Goal: Task Accomplishment & Management: Use online tool/utility

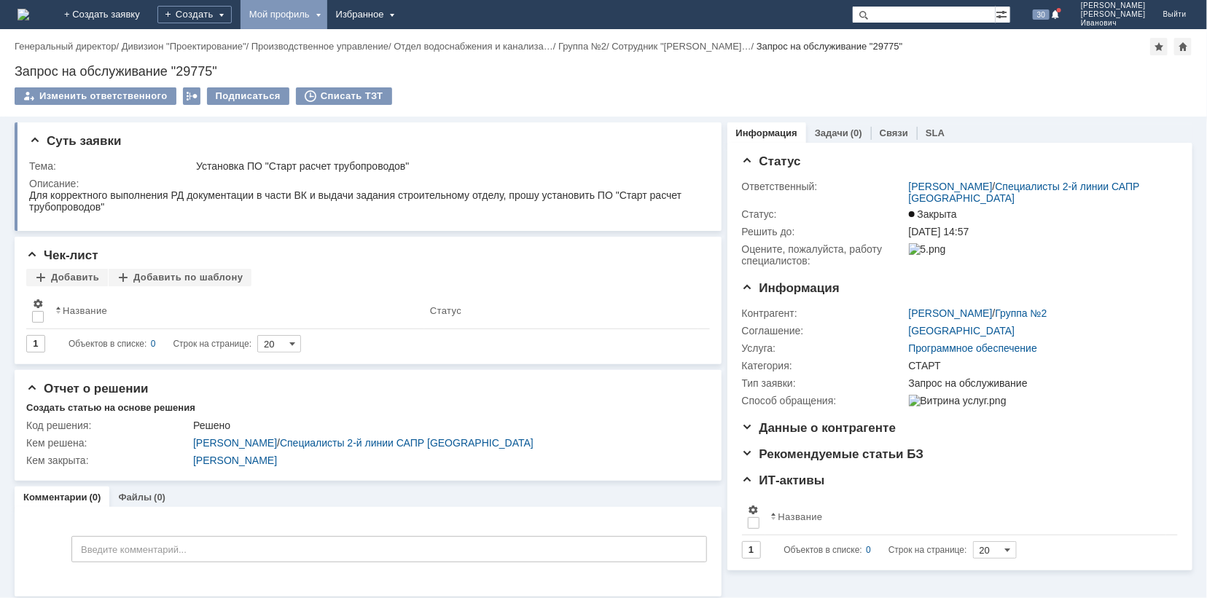
click at [327, 15] on div "Мой профиль" at bounding box center [284, 14] width 87 height 29
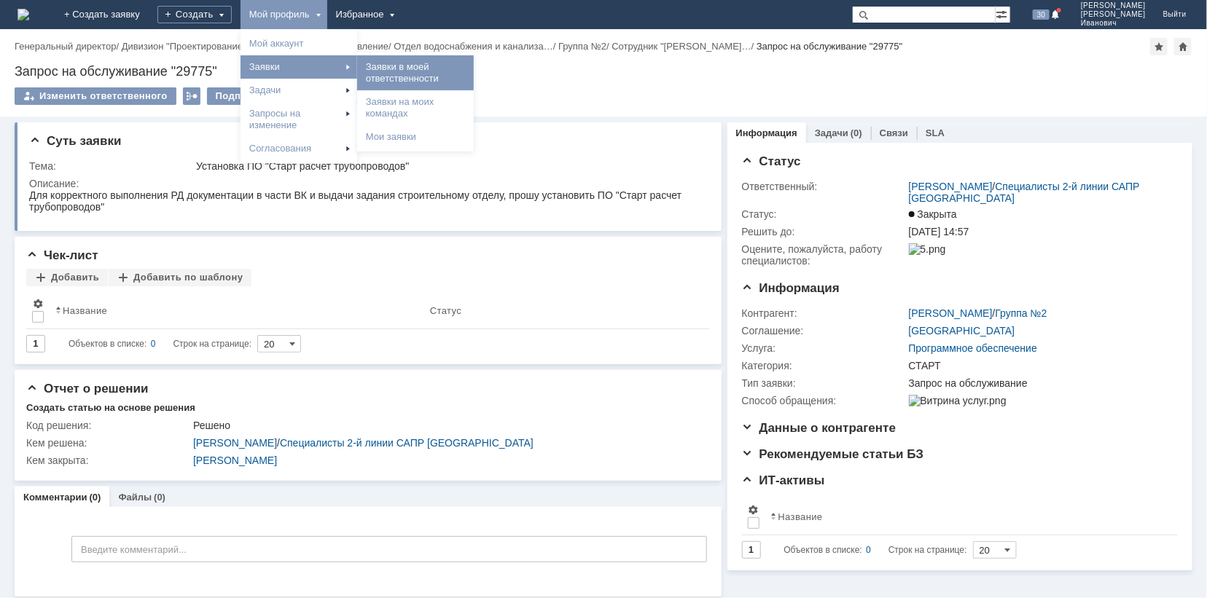
click at [471, 76] on link "Заявки в моей ответственности" at bounding box center [415, 72] width 111 height 29
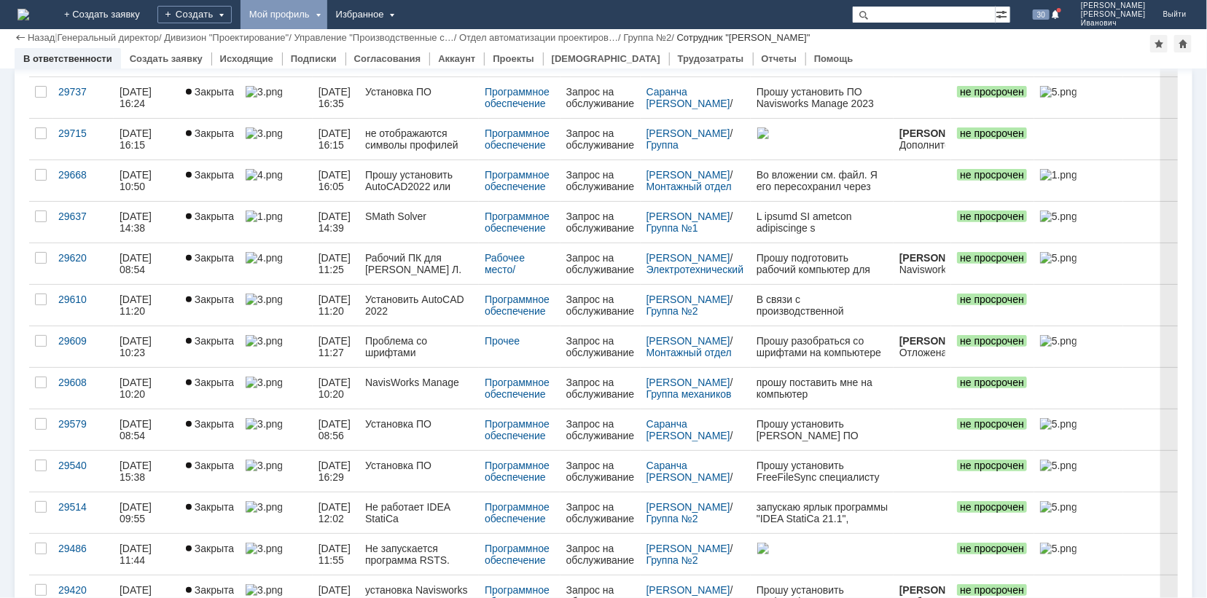
scroll to position [292, 0]
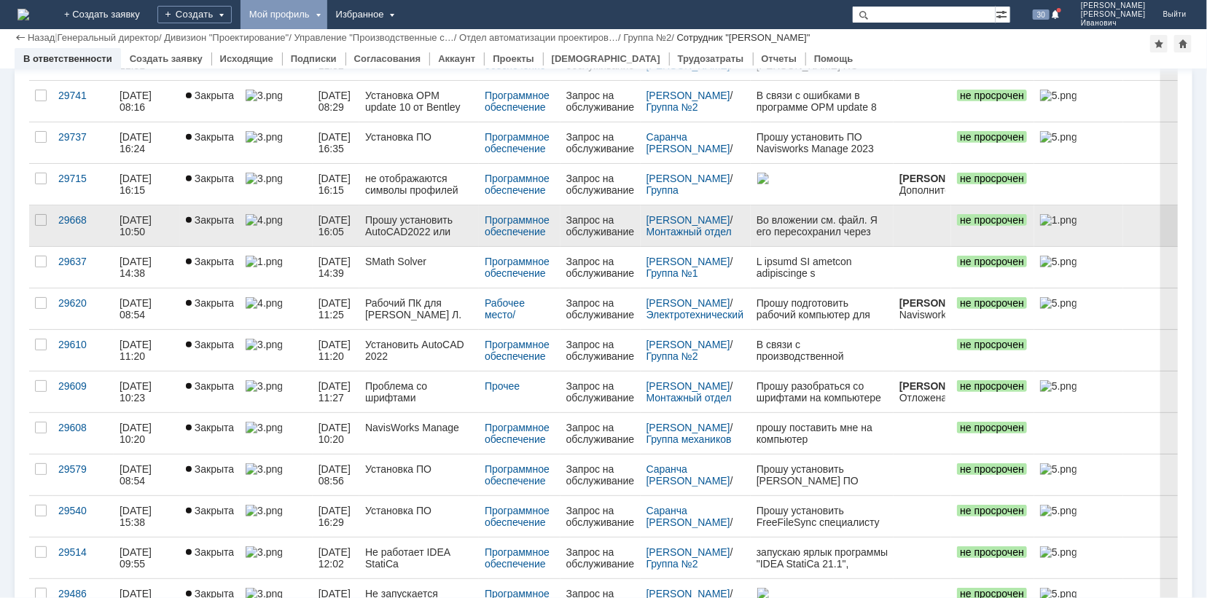
click at [407, 230] on div "Прошу установить AutoCAD2022 или новее" at bounding box center [419, 225] width 108 height 23
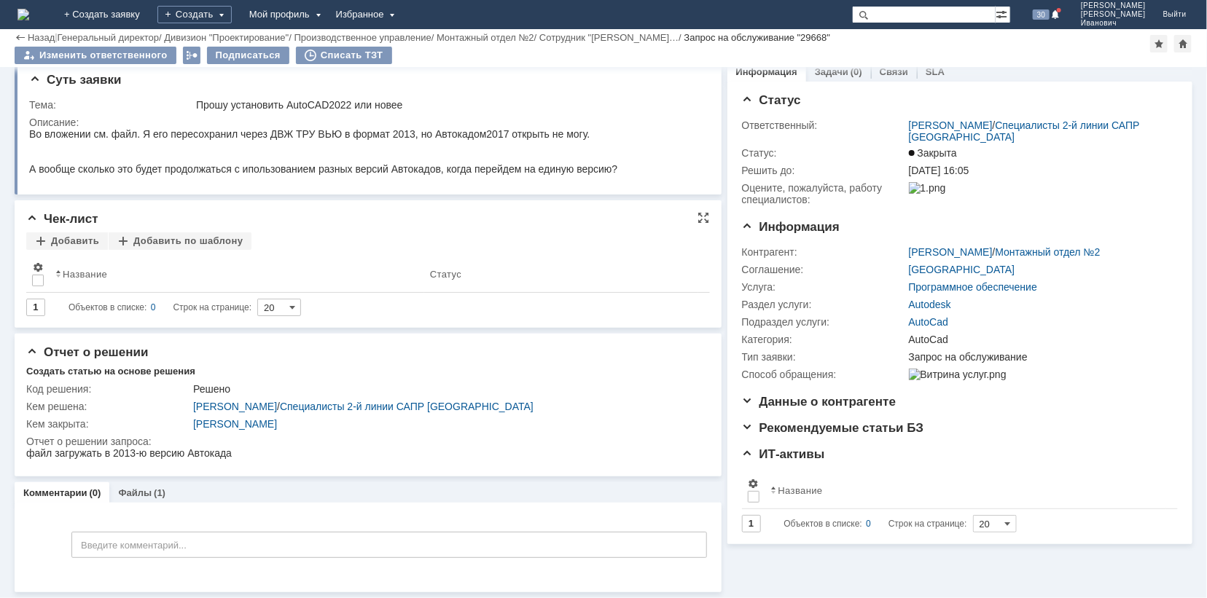
scroll to position [12, 0]
click at [122, 493] on link "Файлы" at bounding box center [135, 493] width 34 height 11
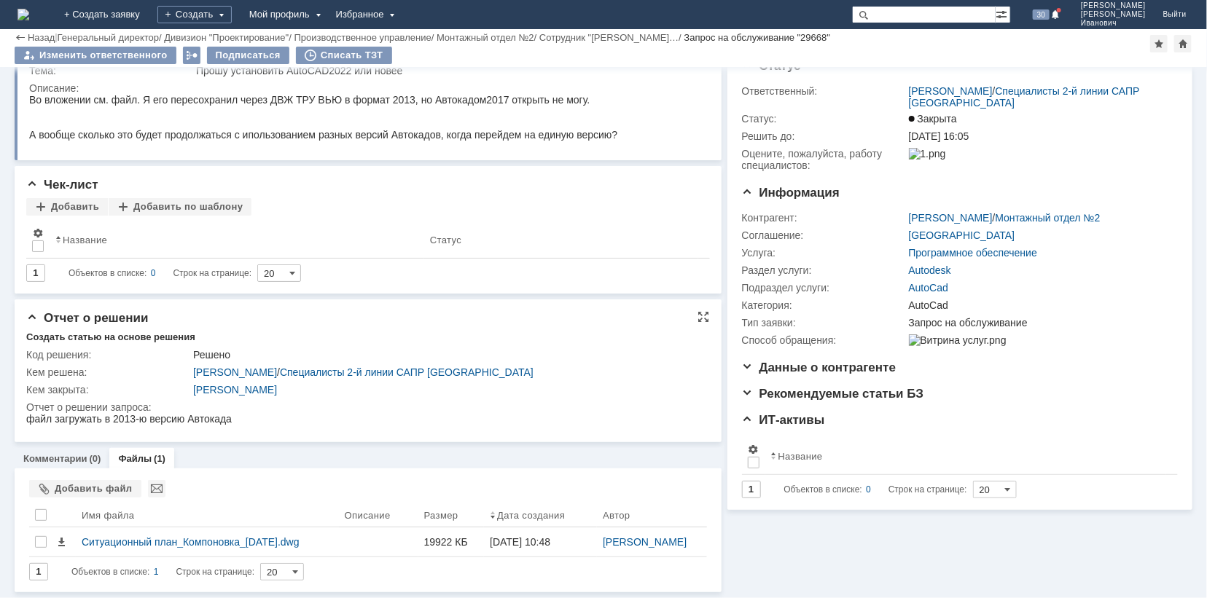
scroll to position [45, 0]
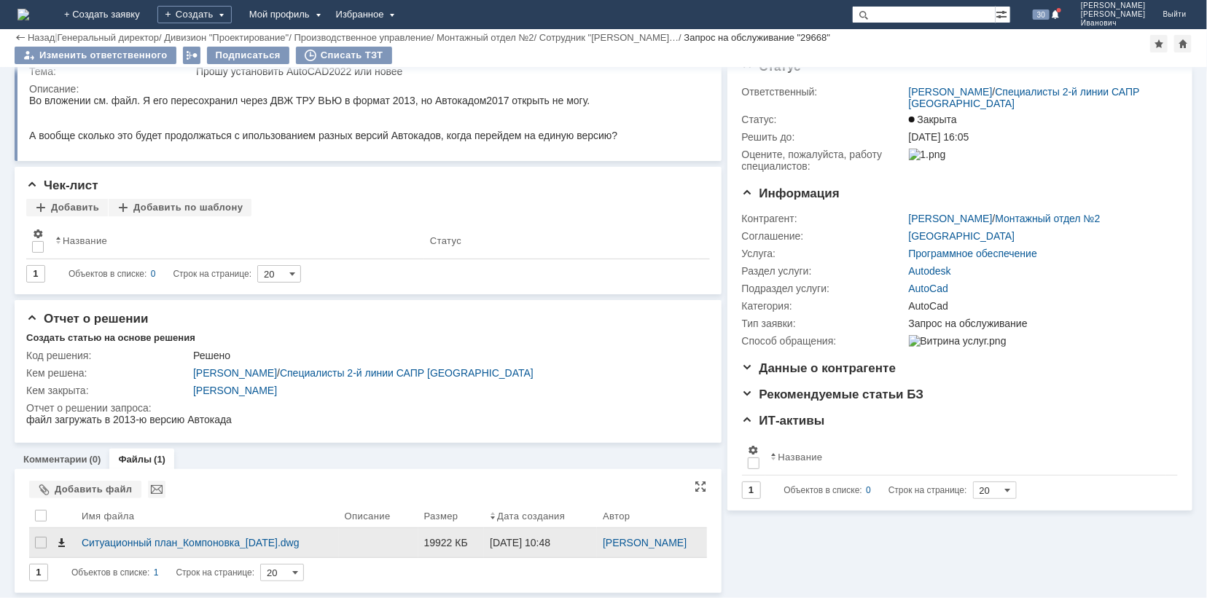
click at [65, 541] on span at bounding box center [61, 543] width 12 height 12
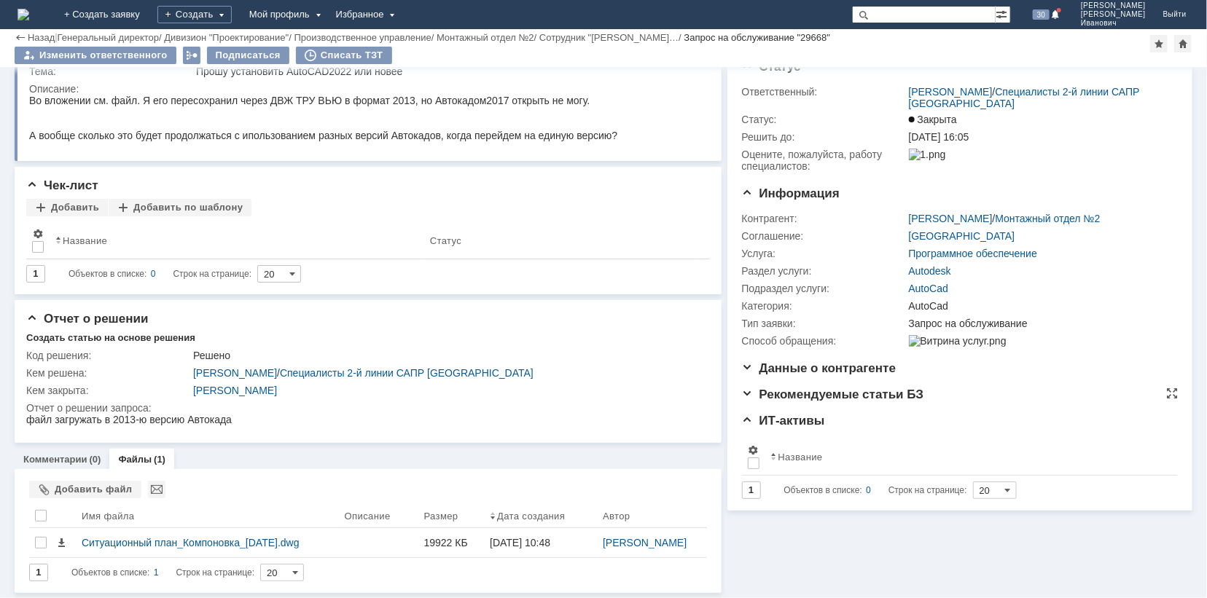
click at [1041, 402] on div "Рекомендуемые статьи БЗ" at bounding box center [960, 395] width 436 height 15
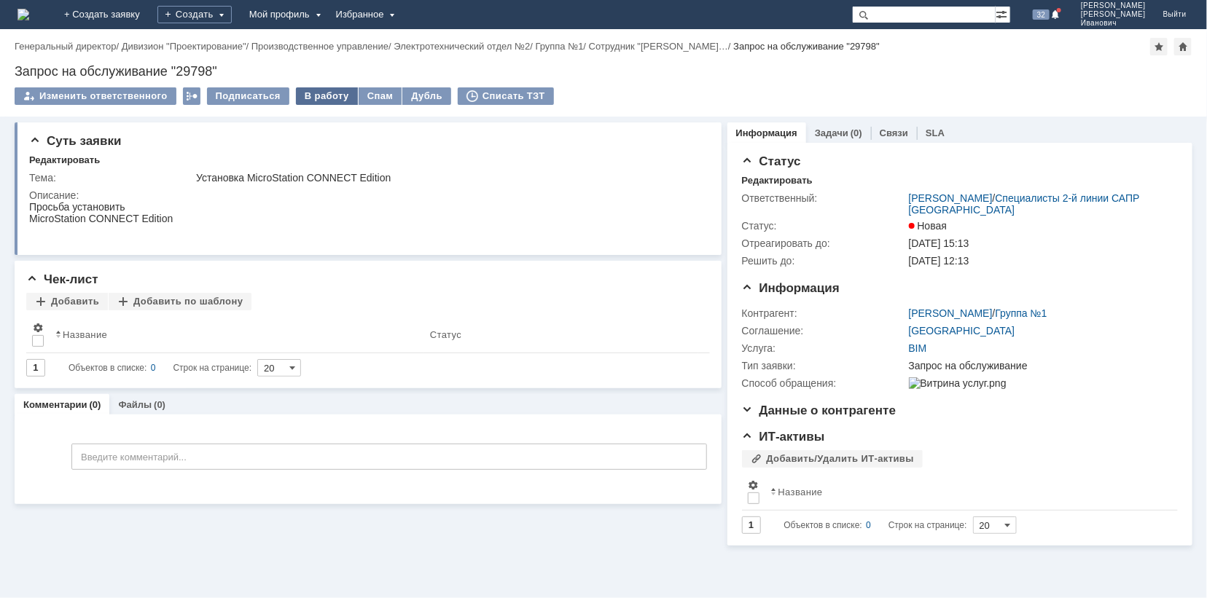
click at [321, 92] on div "В работу" at bounding box center [327, 95] width 62 height 17
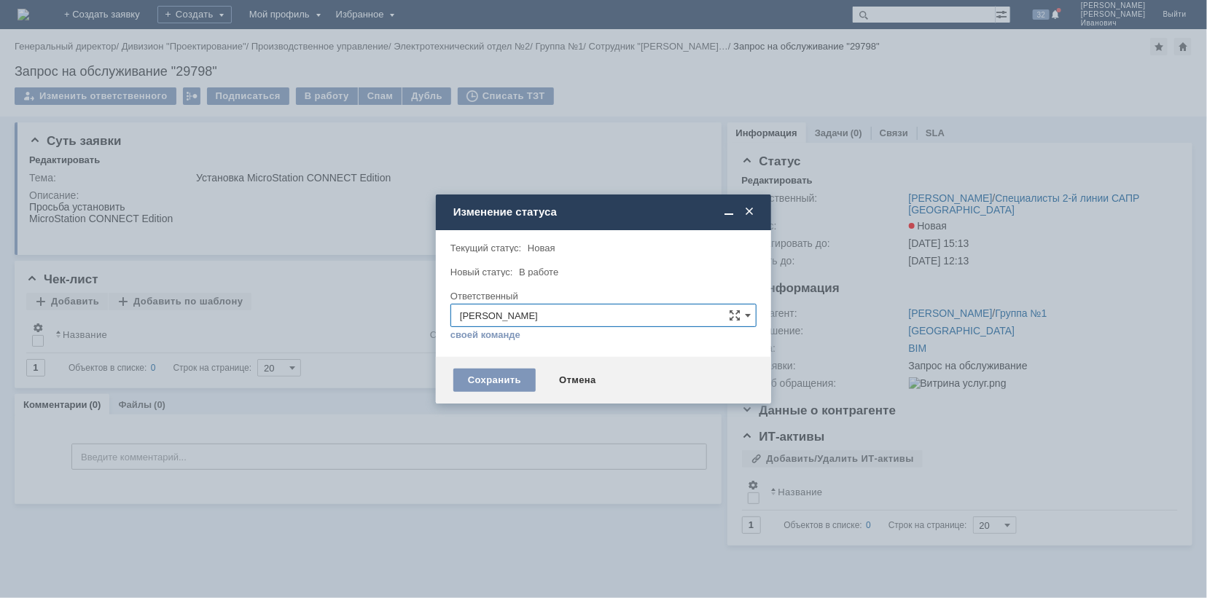
click at [756, 209] on span at bounding box center [749, 212] width 15 height 13
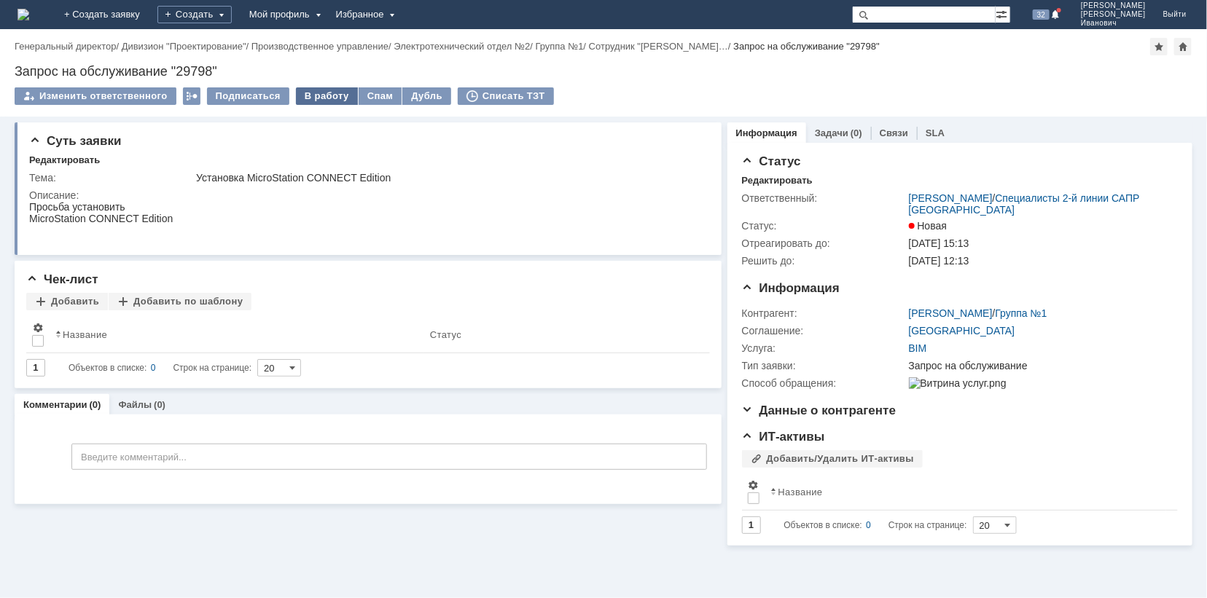
click at [329, 96] on div "В работу" at bounding box center [327, 95] width 62 height 17
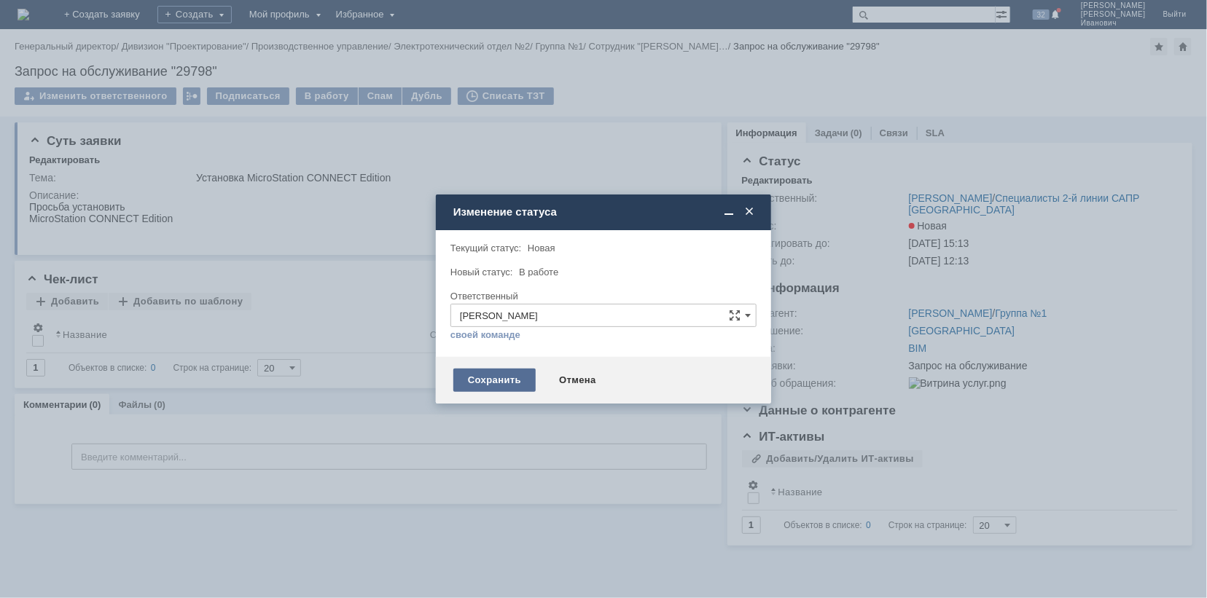
click at [516, 377] on div "Сохранить" at bounding box center [494, 380] width 82 height 23
